Goal: Transaction & Acquisition: Book appointment/travel/reservation

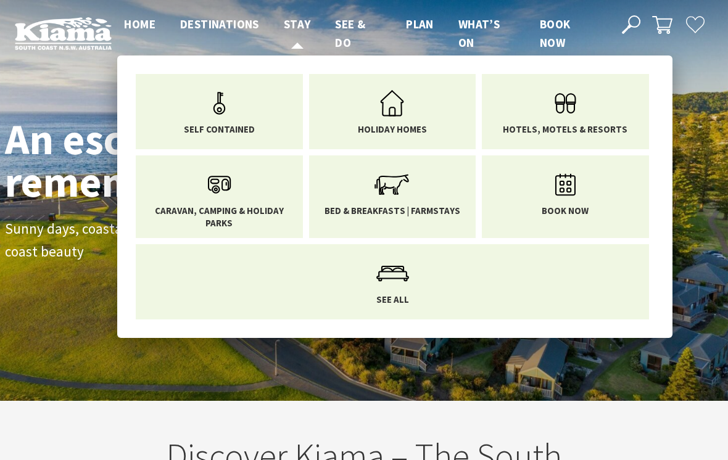
click at [298, 26] on span "Stay" at bounding box center [297, 24] width 27 height 15
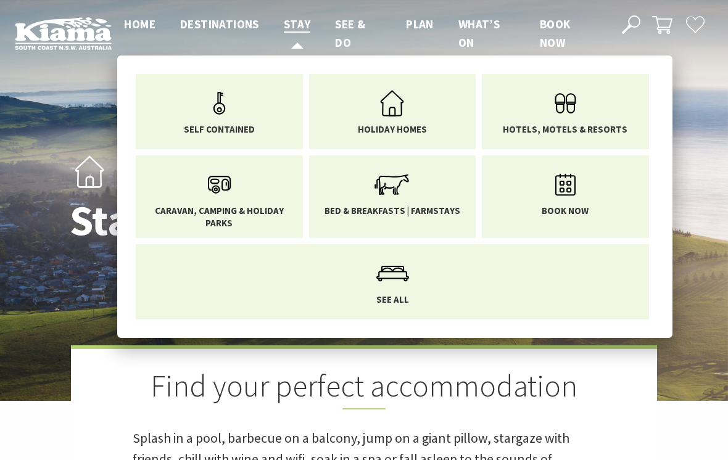
click at [296, 31] on link "Stay" at bounding box center [297, 25] width 27 height 16
click at [394, 111] on icon "Main Menu" at bounding box center [392, 103] width 40 height 40
click at [252, 120] on link "Self Contained" at bounding box center [219, 109] width 149 height 52
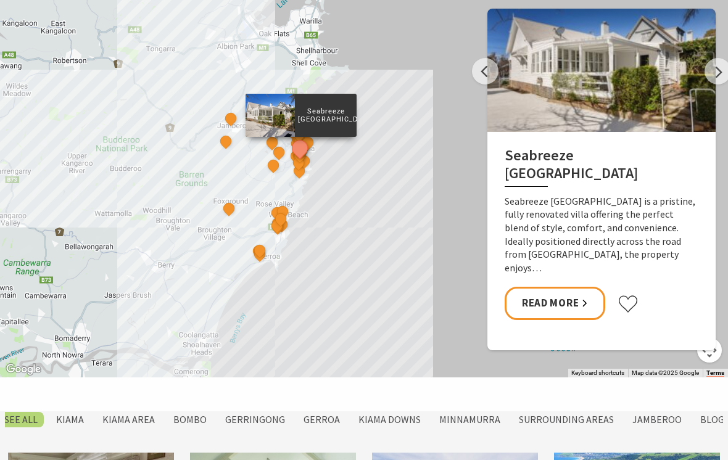
scroll to position [617, 0]
click at [585, 298] on link "Read More" at bounding box center [555, 304] width 101 height 33
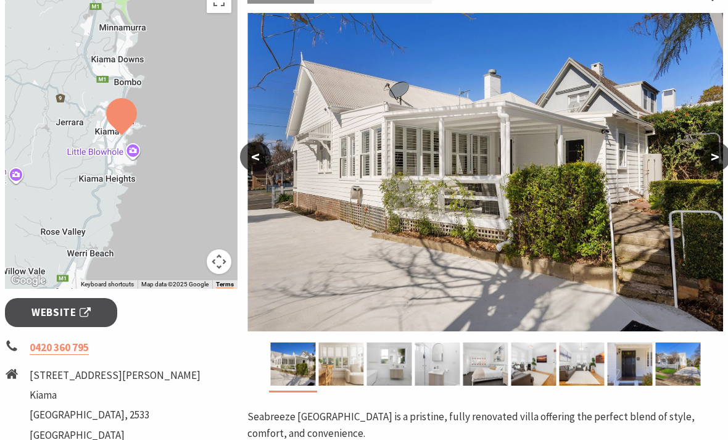
scroll to position [215, 0]
click at [344, 373] on img at bounding box center [340, 364] width 45 height 43
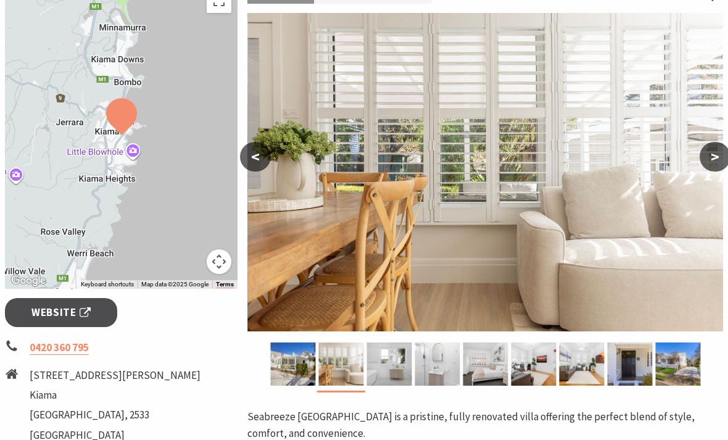
click at [391, 366] on img at bounding box center [389, 364] width 45 height 43
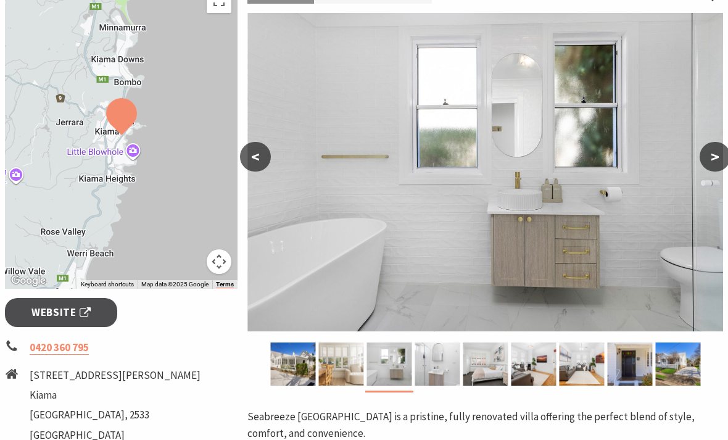
click at [435, 370] on img at bounding box center [437, 364] width 45 height 43
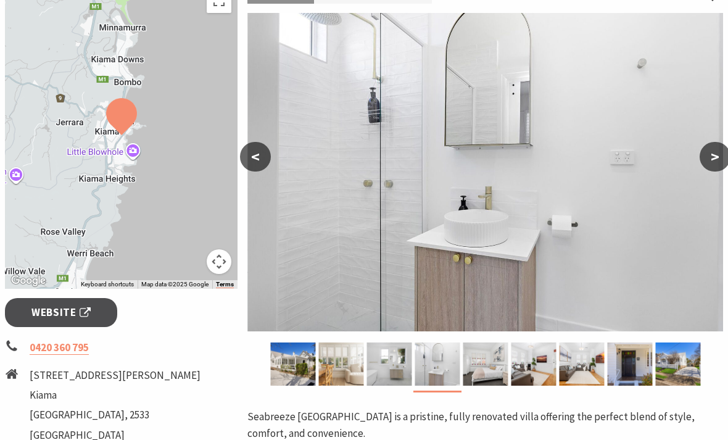
click at [480, 364] on img at bounding box center [485, 364] width 45 height 43
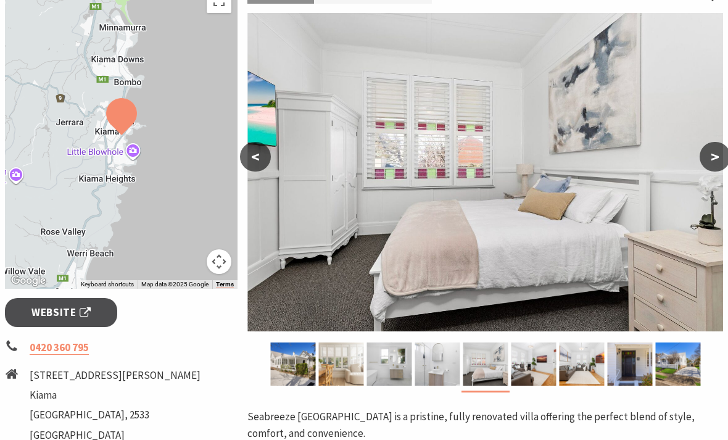
click at [536, 366] on img at bounding box center [533, 364] width 45 height 43
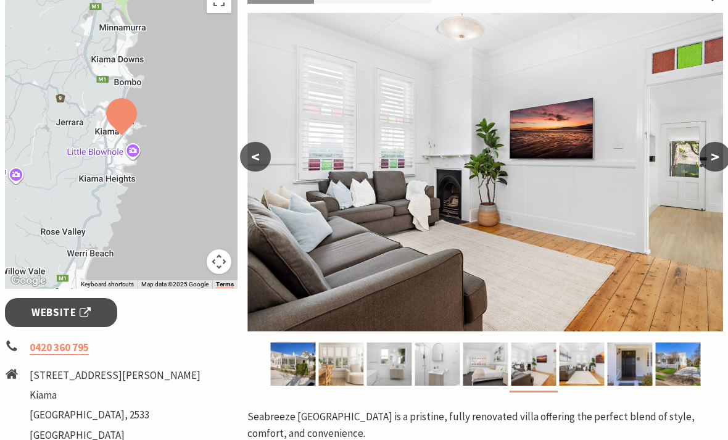
click at [580, 365] on img at bounding box center [581, 364] width 45 height 43
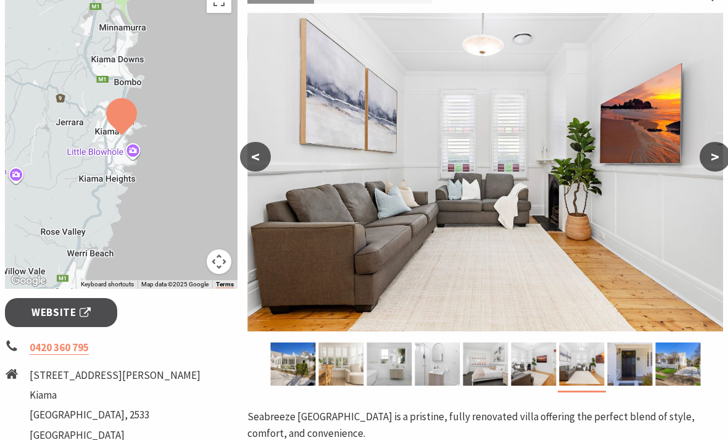
click at [623, 362] on img at bounding box center [629, 364] width 45 height 43
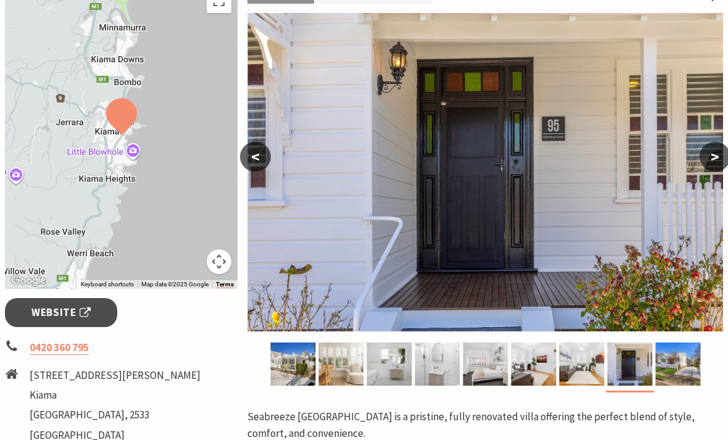
click at [683, 365] on img at bounding box center [677, 364] width 45 height 43
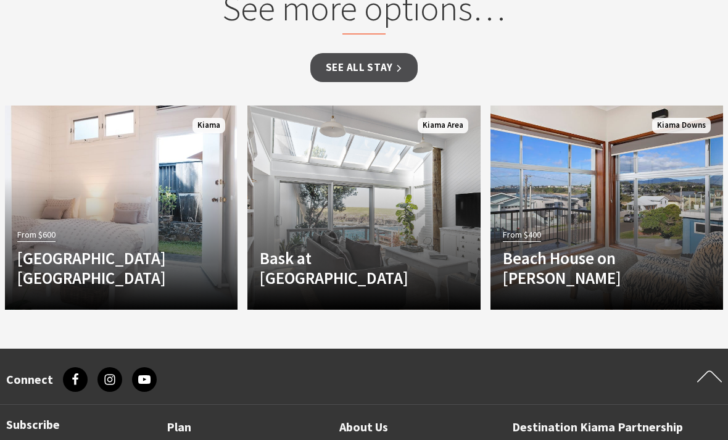
scroll to position [946, 0]
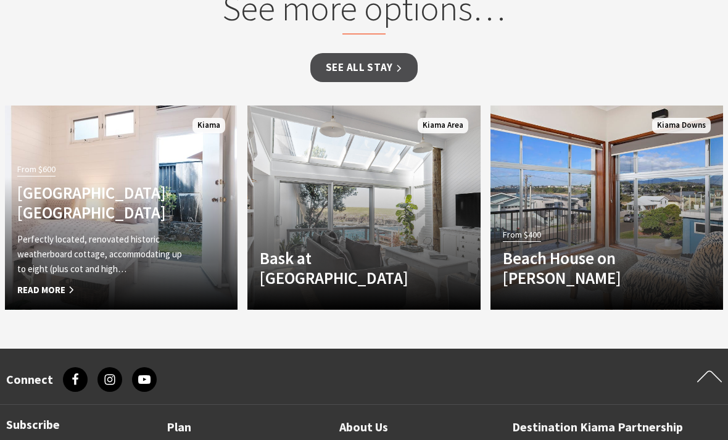
click at [62, 292] on span "Read More" at bounding box center [103, 290] width 173 height 15
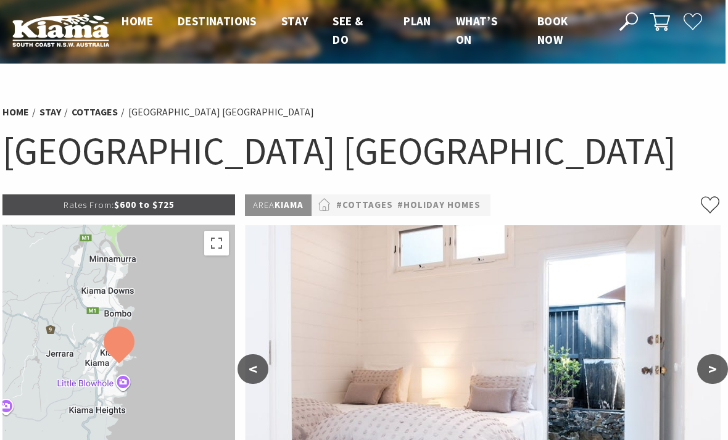
scroll to position [0, 2]
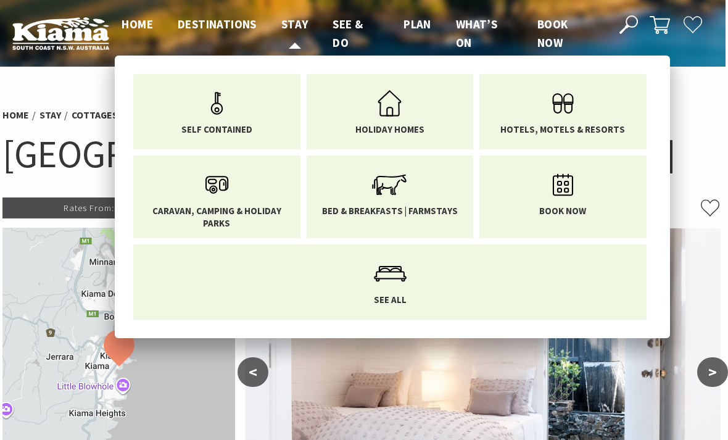
click at [295, 30] on span "Stay" at bounding box center [294, 24] width 27 height 15
click at [223, 109] on icon "Main Menu" at bounding box center [217, 103] width 40 height 40
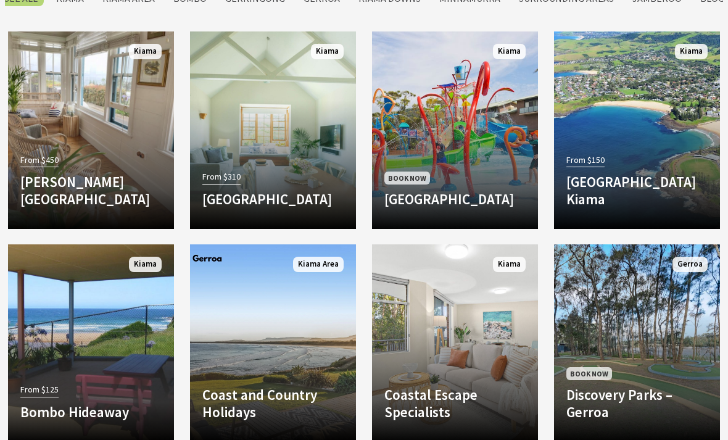
scroll to position [1039, 0]
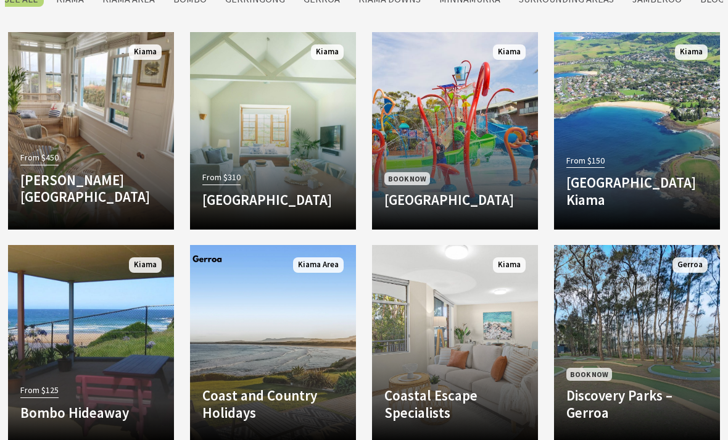
click at [94, 175] on h4 "[PERSON_NAME][GEOGRAPHIC_DATA]" at bounding box center [90, 189] width 141 height 34
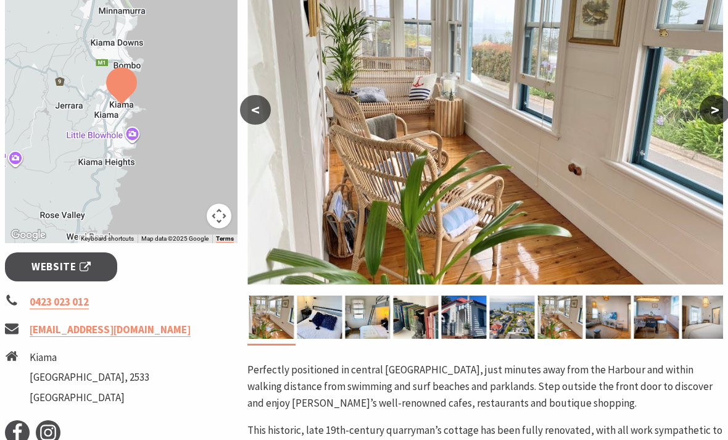
scroll to position [262, 0]
click at [323, 320] on img at bounding box center [320, 317] width 45 height 43
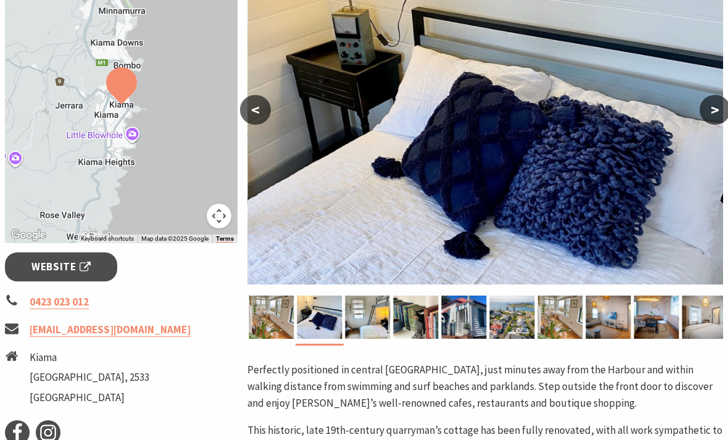
click at [364, 320] on img at bounding box center [368, 317] width 45 height 43
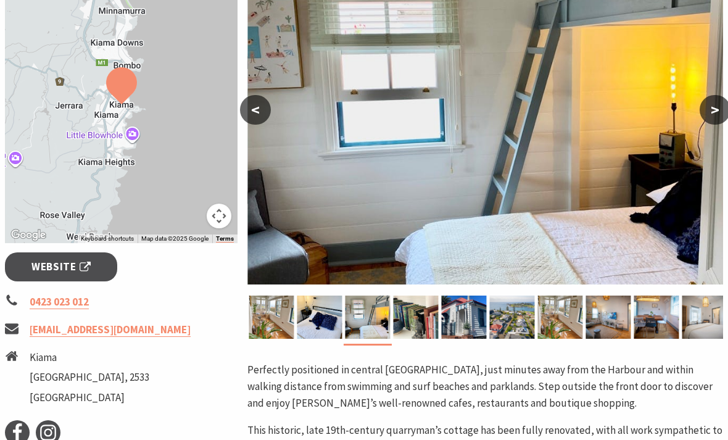
click at [419, 317] on img at bounding box center [416, 317] width 45 height 43
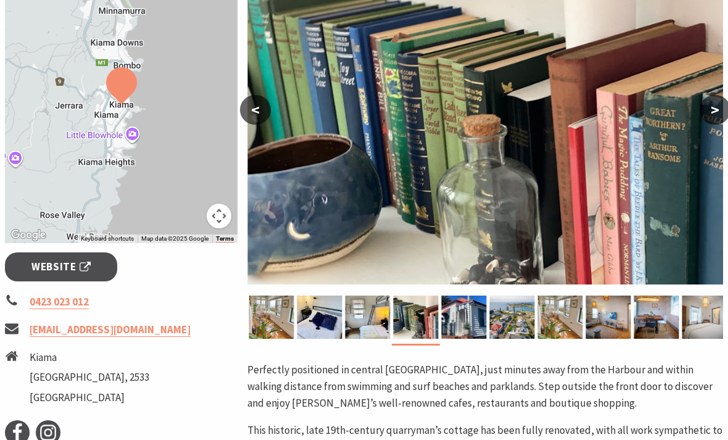
click at [462, 315] on img at bounding box center [464, 317] width 45 height 43
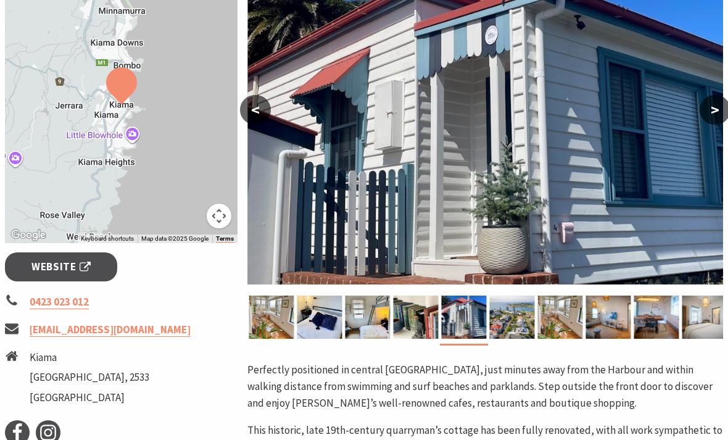
click at [517, 318] on img at bounding box center [512, 317] width 45 height 43
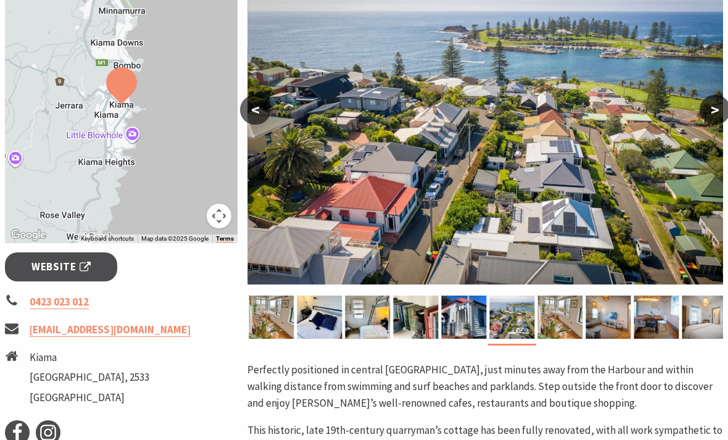
click at [562, 324] on img at bounding box center [560, 317] width 45 height 43
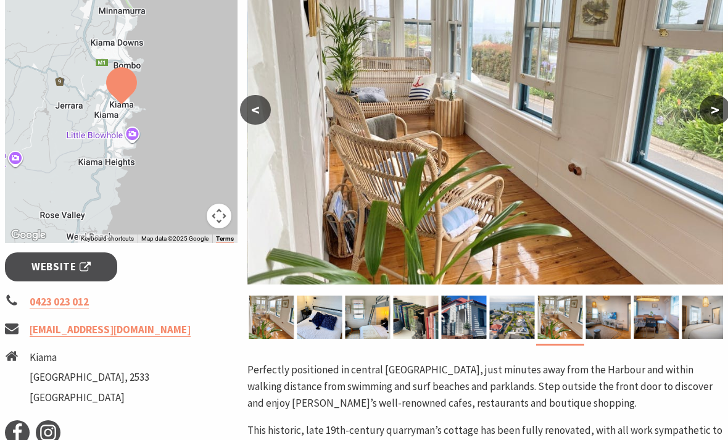
click at [612, 320] on img at bounding box center [608, 317] width 45 height 43
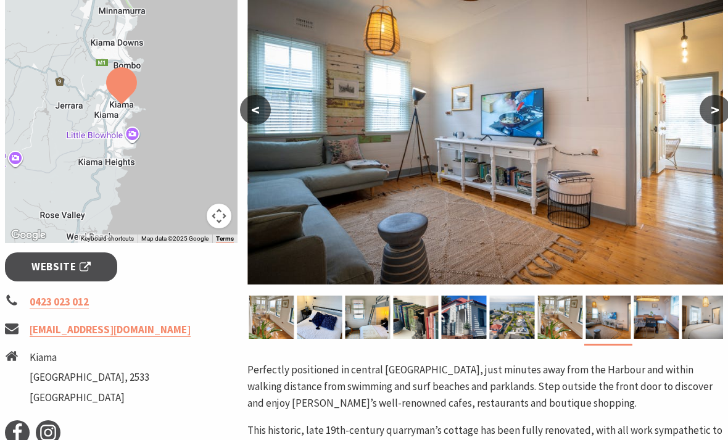
click at [660, 324] on img at bounding box center [657, 317] width 45 height 43
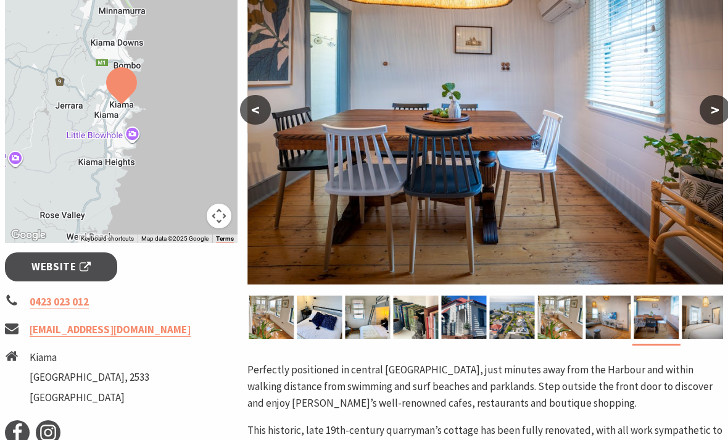
click at [707, 322] on img at bounding box center [705, 317] width 45 height 43
